Goal: Task Accomplishment & Management: Complete application form

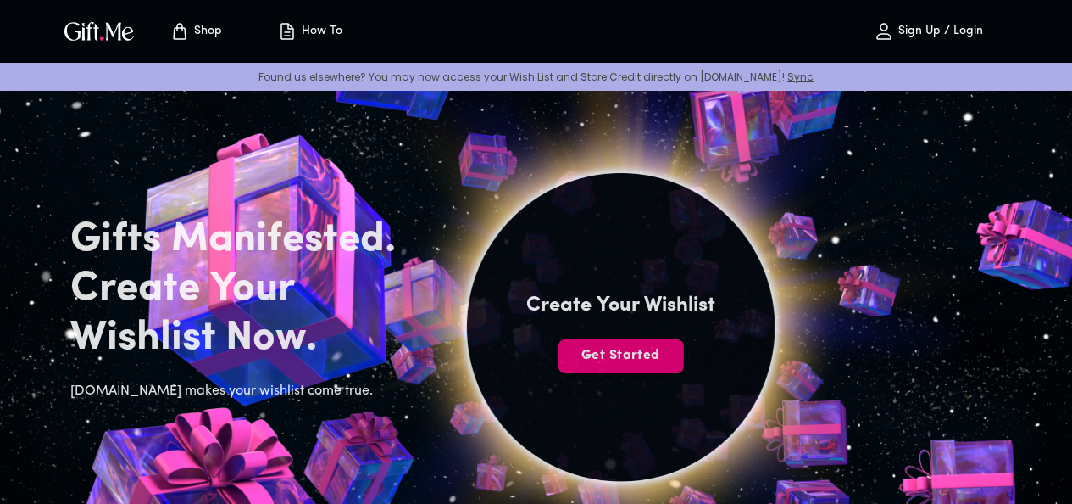
click at [683, 346] on span "Get Started" at bounding box center [620, 355] width 125 height 19
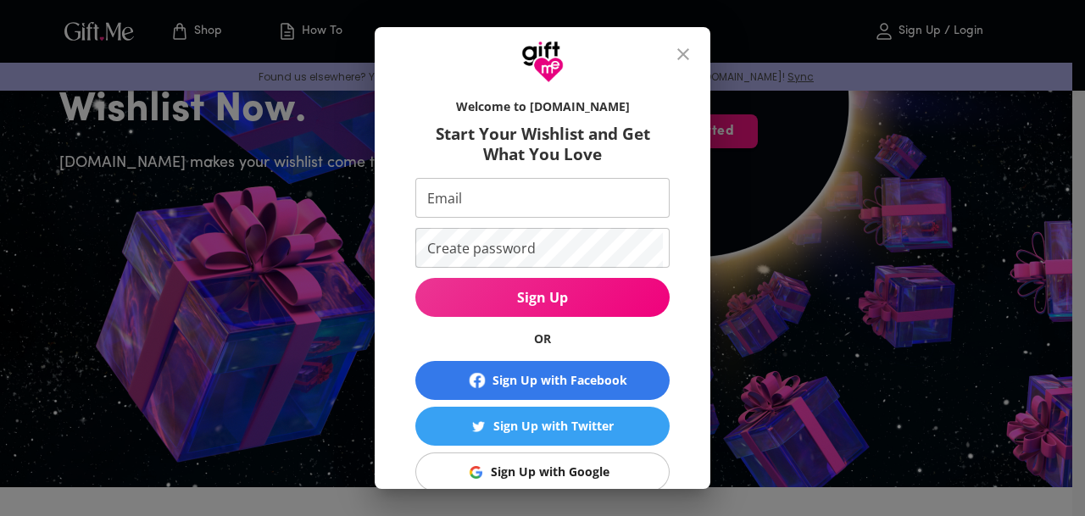
scroll to position [254, 0]
click at [530, 467] on div "Sign Up with Google" at bounding box center [550, 472] width 119 height 19
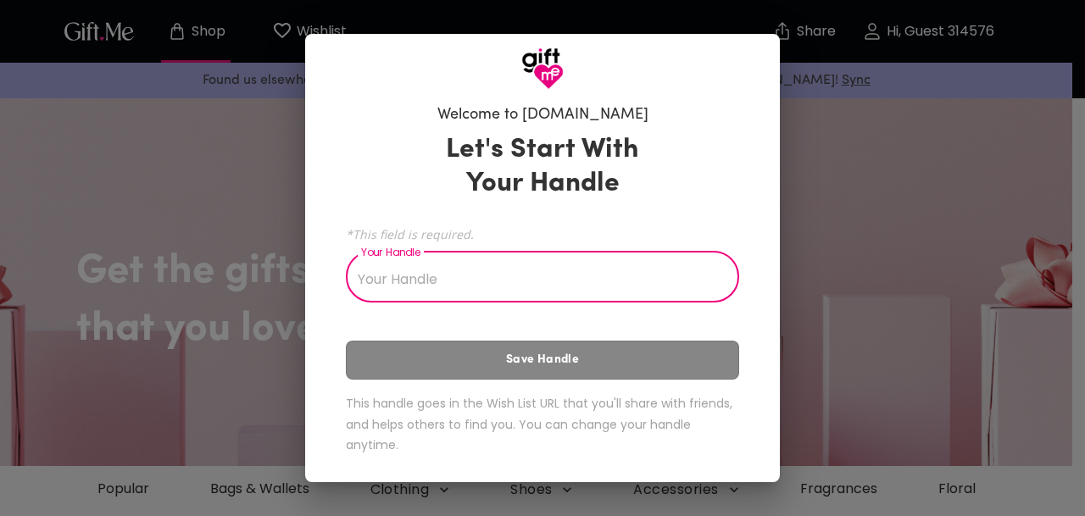
click at [583, 294] on input "Your Handle" at bounding box center [533, 278] width 375 height 47
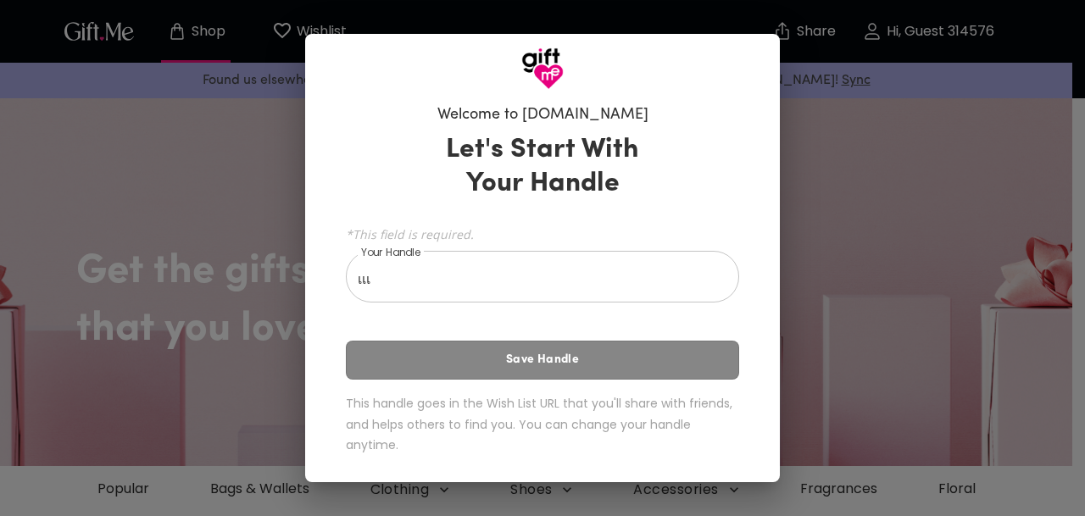
click at [536, 353] on div "Let's Start With Your Handle *This field is required. Your Handle เเเ Your Hand…" at bounding box center [542, 296] width 393 height 343
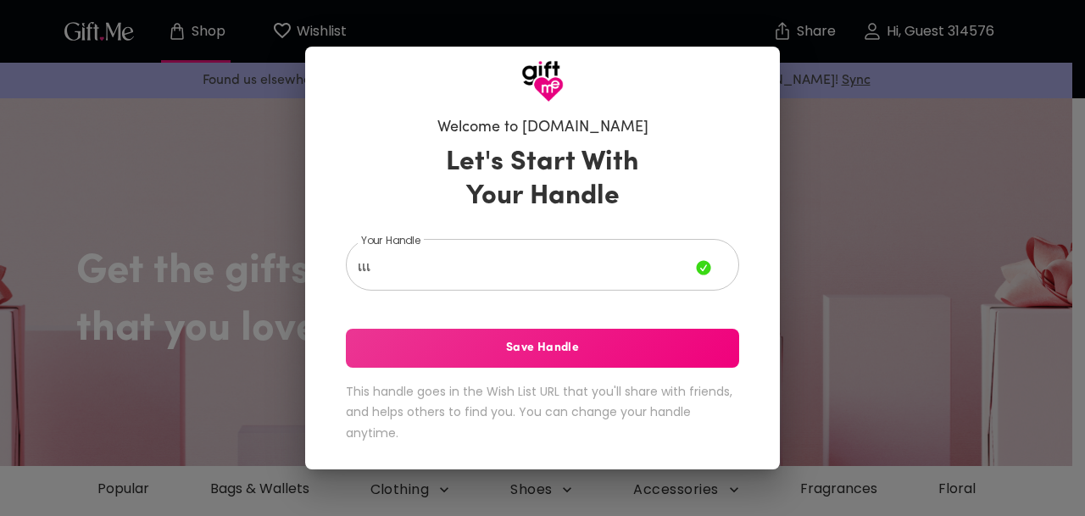
click at [533, 357] on span "Save Handle" at bounding box center [542, 348] width 393 height 19
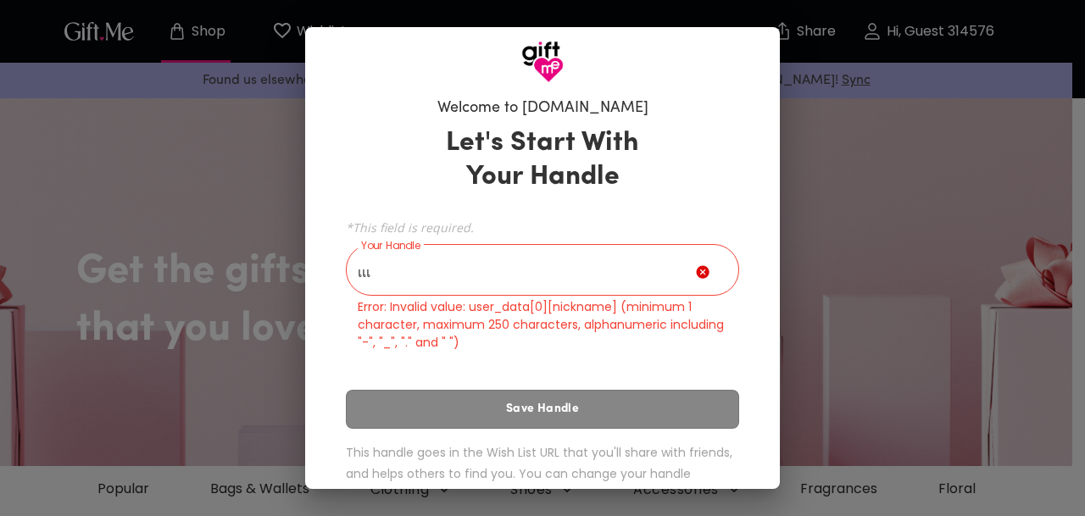
click at [527, 304] on p "Error: Invalid value: user_data[0][nickname] (minimum 1 character, maximum 250 …" at bounding box center [543, 324] width 370 height 53
click at [529, 294] on input "เเเ" at bounding box center [521, 271] width 350 height 47
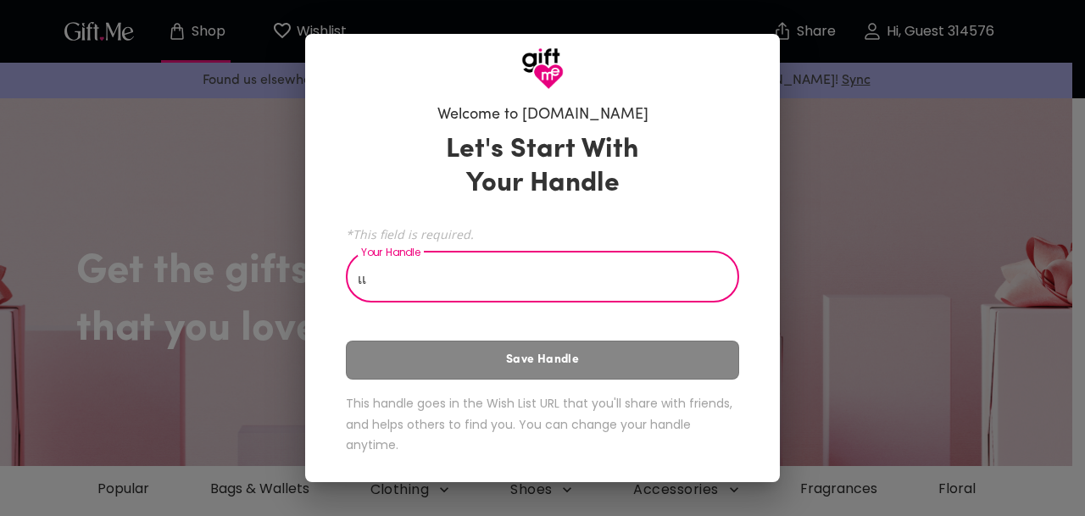
type input "เ"
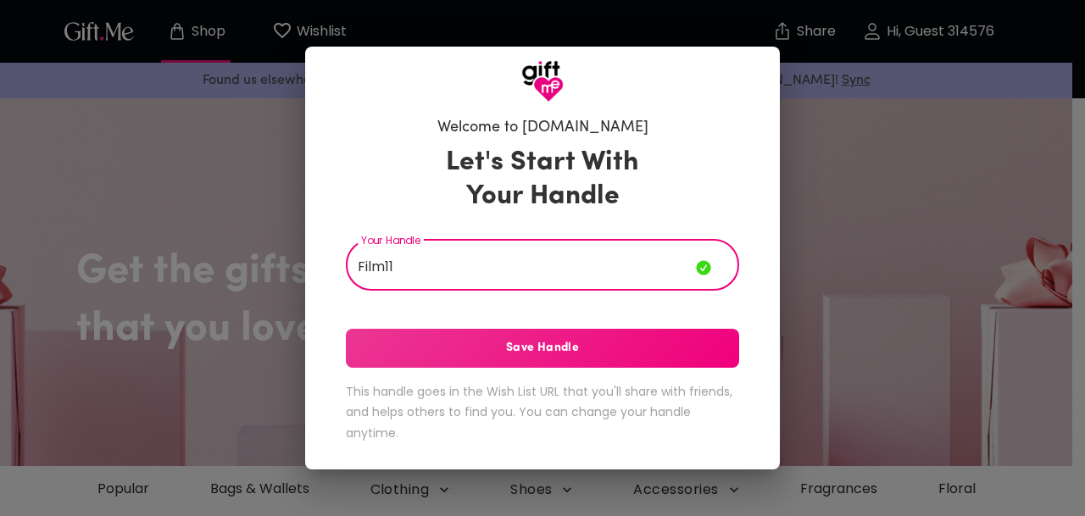
type input "Film11"
click at [498, 357] on span "Save Handle" at bounding box center [542, 348] width 393 height 19
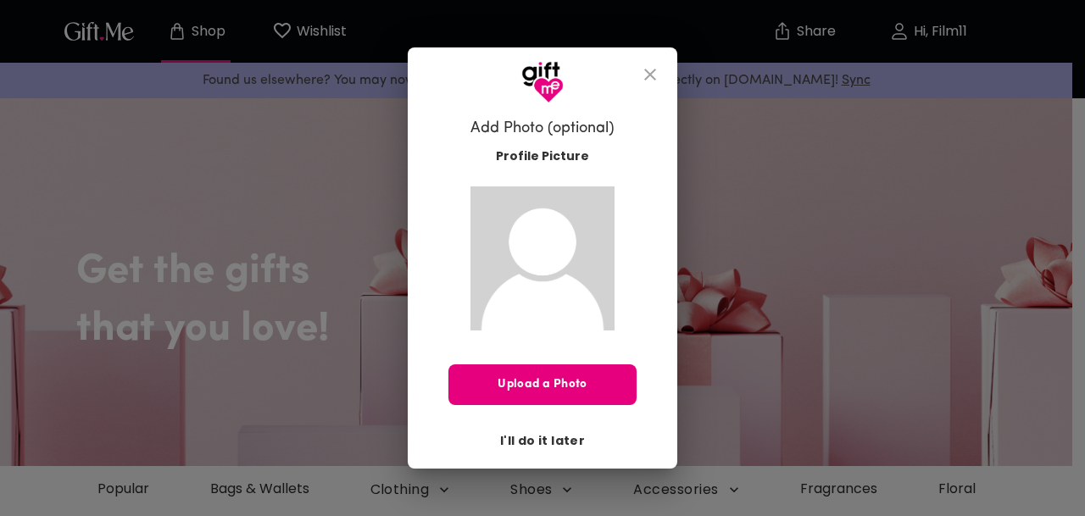
click at [526, 432] on span "I'll do it later" at bounding box center [542, 441] width 85 height 19
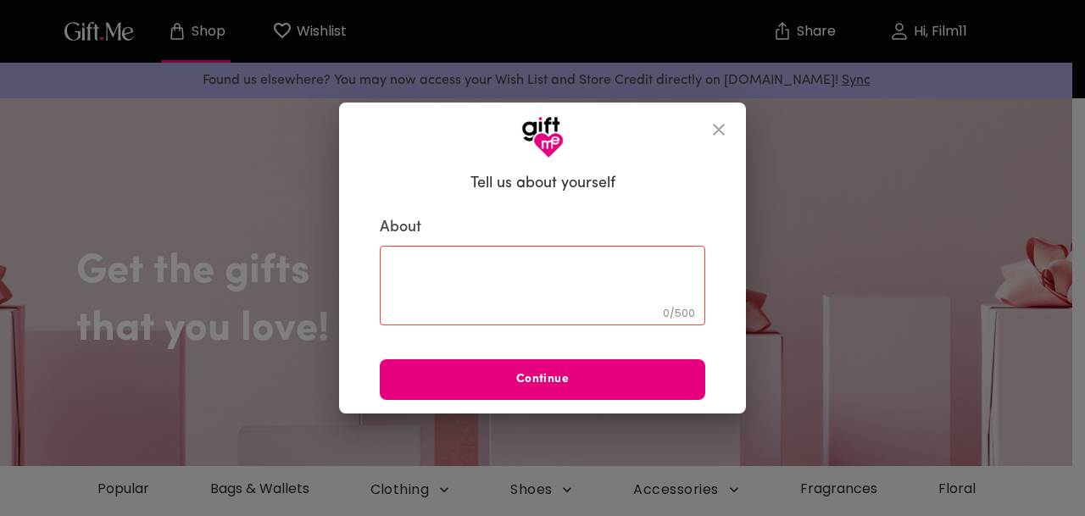
click at [544, 319] on div "0 / 500 ​" at bounding box center [543, 286] width 326 height 80
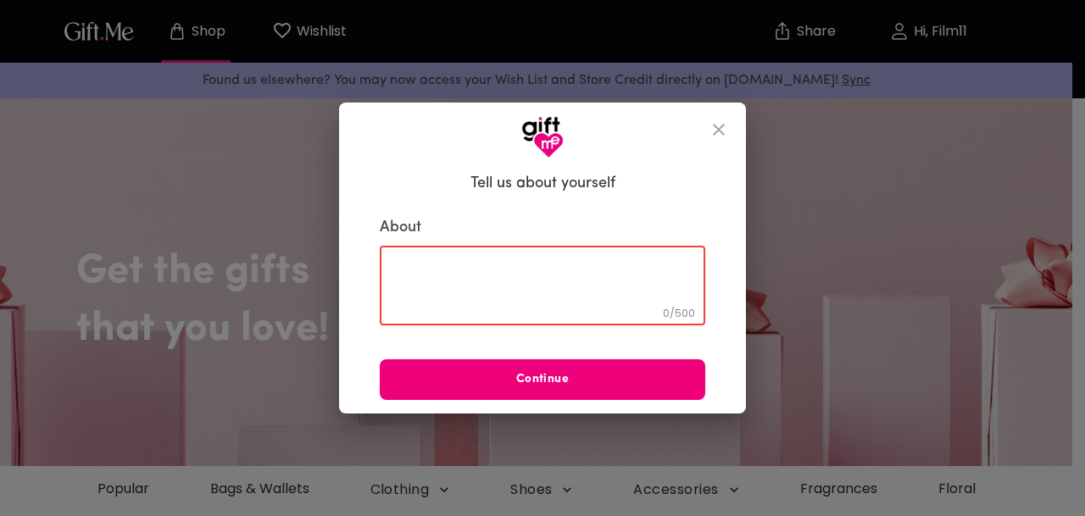
click at [546, 386] on span "Continue" at bounding box center [543, 379] width 326 height 19
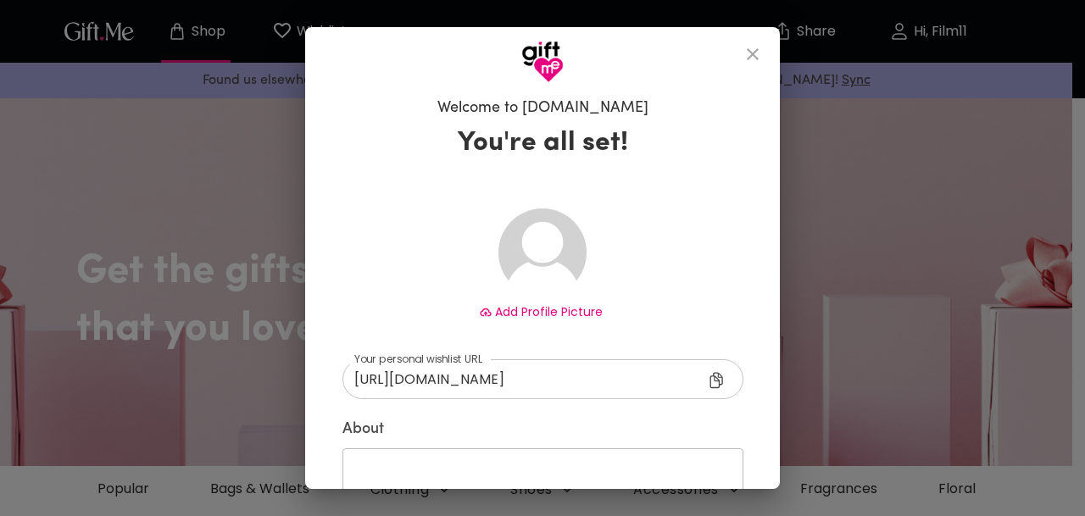
click at [760, 61] on icon "close" at bounding box center [753, 54] width 20 height 20
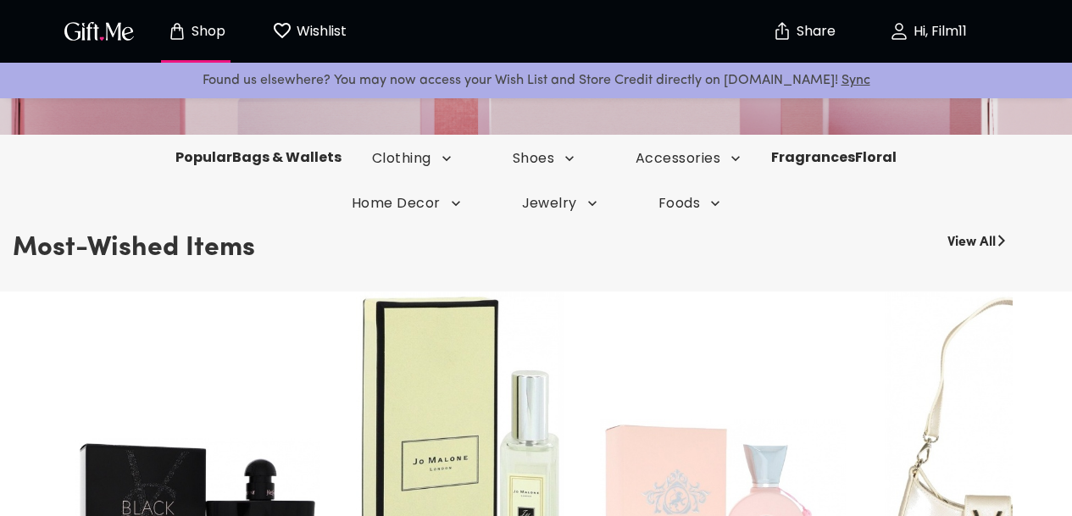
scroll to position [339, 0]
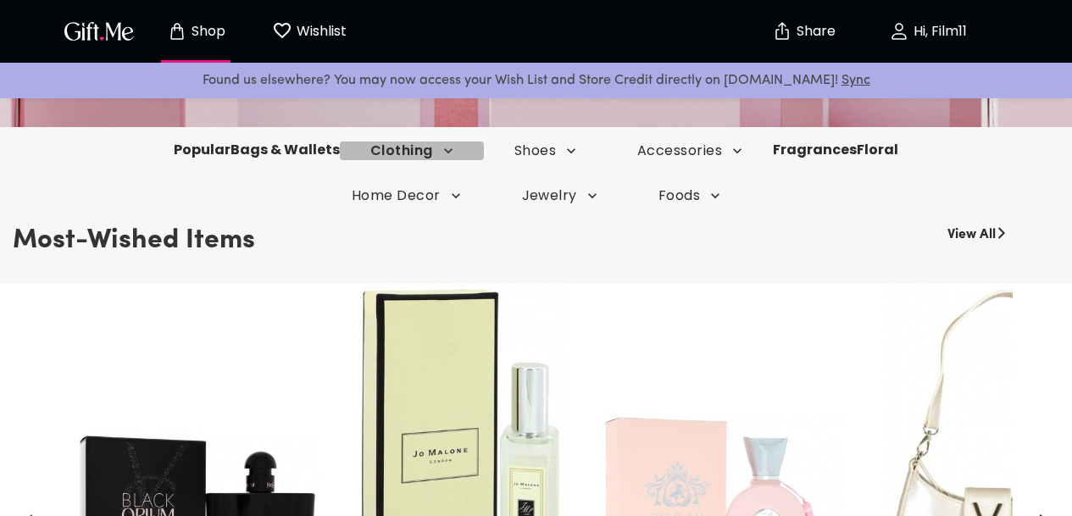
click at [442, 149] on icon "button" at bounding box center [448, 150] width 17 height 17
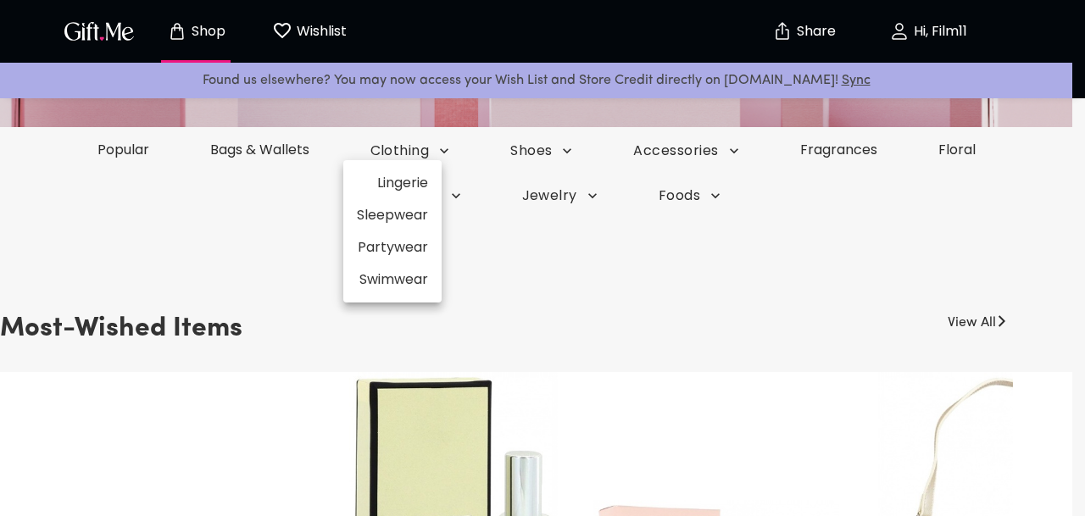
click at [630, 323] on div at bounding box center [542, 258] width 1085 height 516
